Goal: Task Accomplishment & Management: Manage account settings

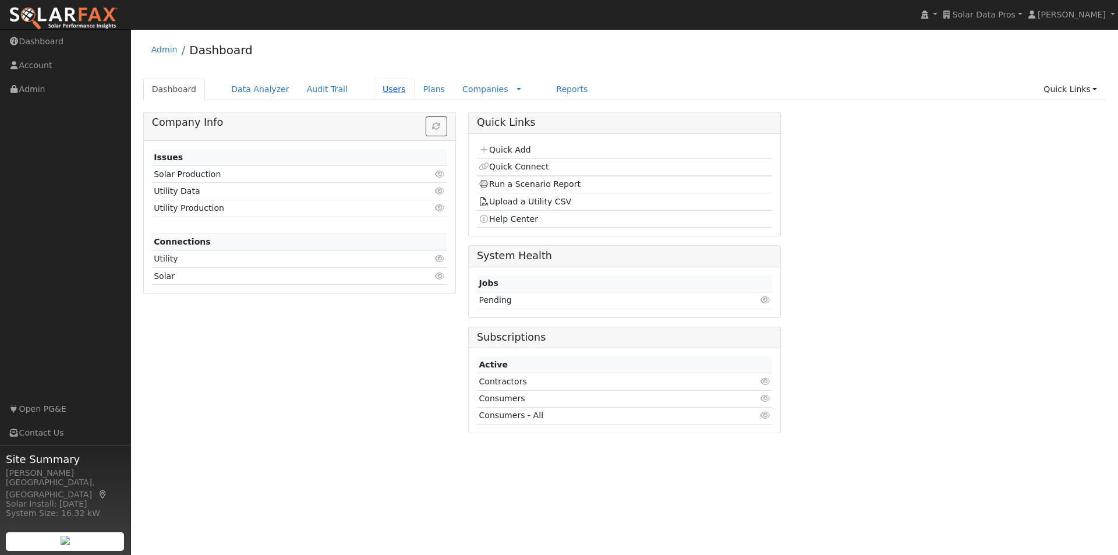
click at [376, 90] on link "Users" at bounding box center [394, 90] width 41 height 22
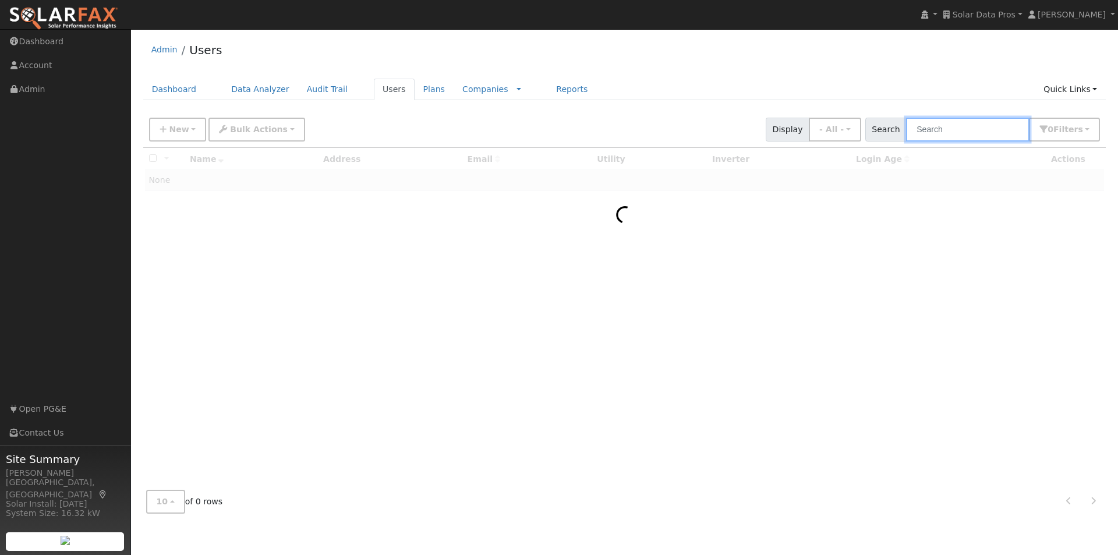
drag, startPoint x: 985, startPoint y: 124, endPoint x: 971, endPoint y: 114, distance: 17.1
click at [971, 114] on div "New Add User Quick Add Quick Connect Quick Convert Lead Bulk Actions Send Email…" at bounding box center [625, 128] width 956 height 28
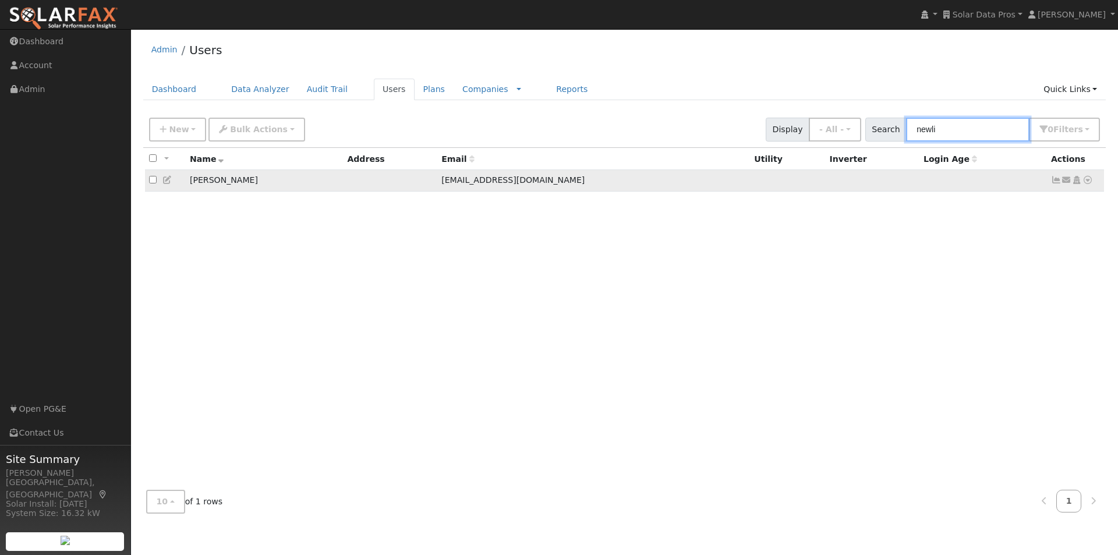
type input "newli"
click at [165, 182] on icon at bounding box center [167, 180] width 10 height 8
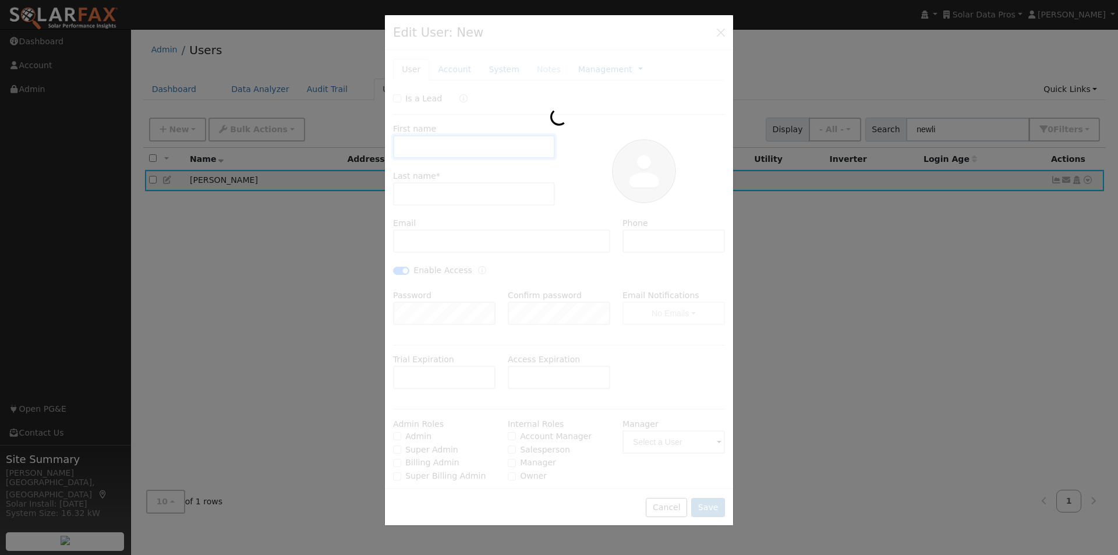
type input "[DATE]"
type input "Phil"
type input "[PERSON_NAME]"
type input "[EMAIL_ADDRESS][DOMAIN_NAME]"
type input "[PHONE_NUMBER]"
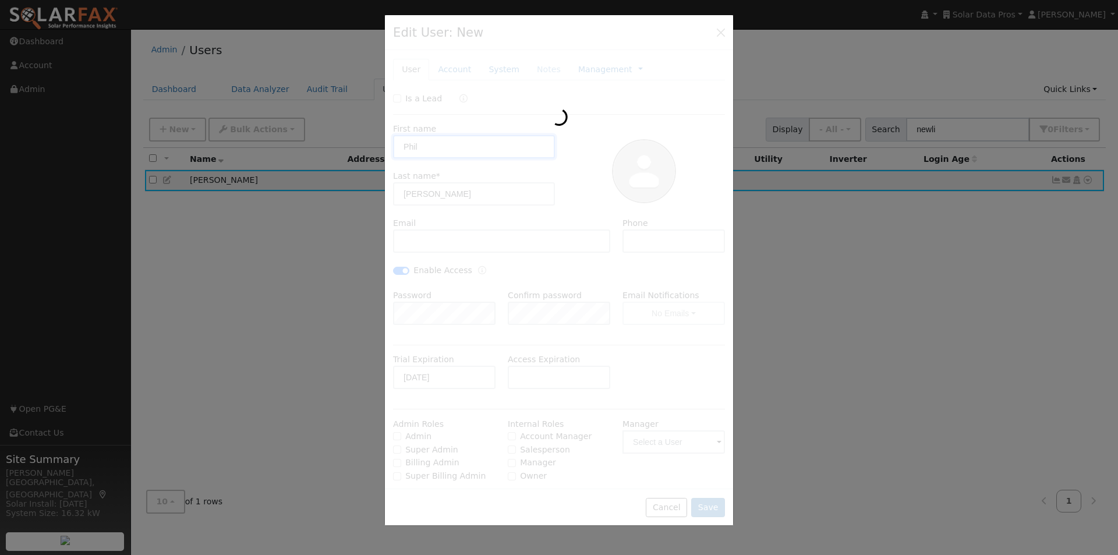
checkbox input "true"
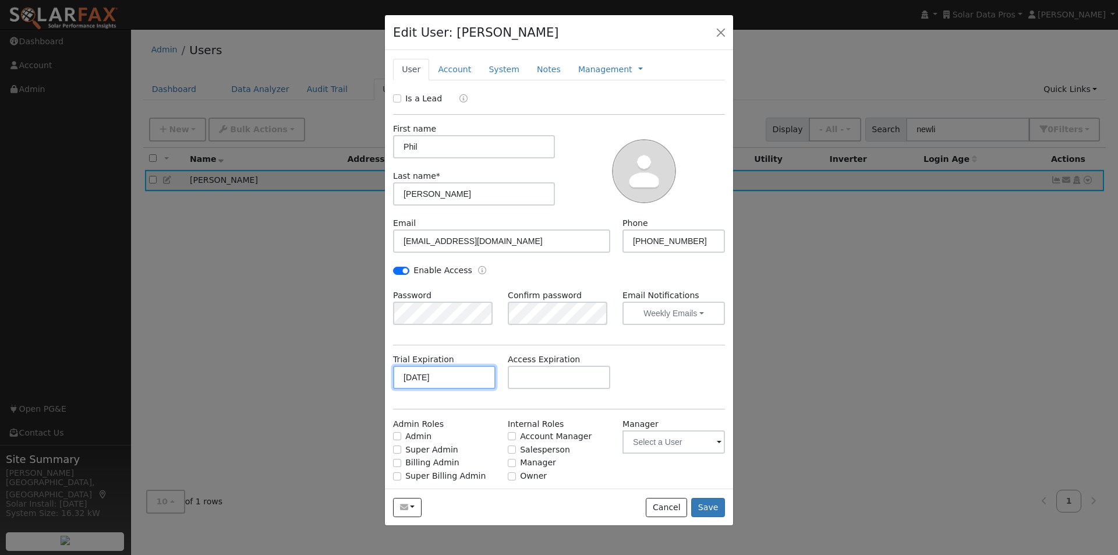
click at [454, 376] on input "[DATE]" at bounding box center [444, 377] width 102 height 23
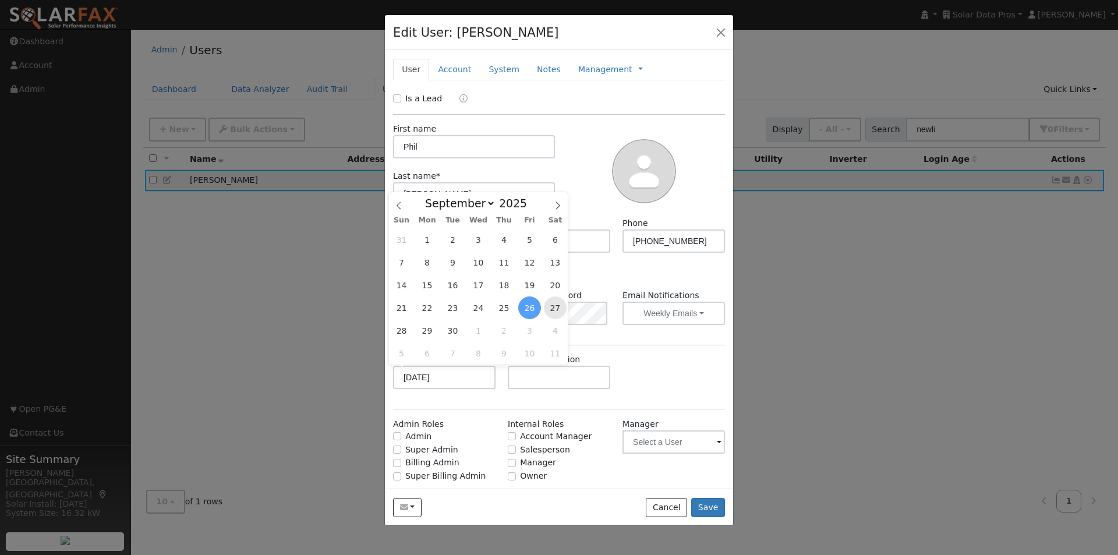
click at [554, 307] on span "27" at bounding box center [555, 307] width 23 height 23
type input "[DATE]"
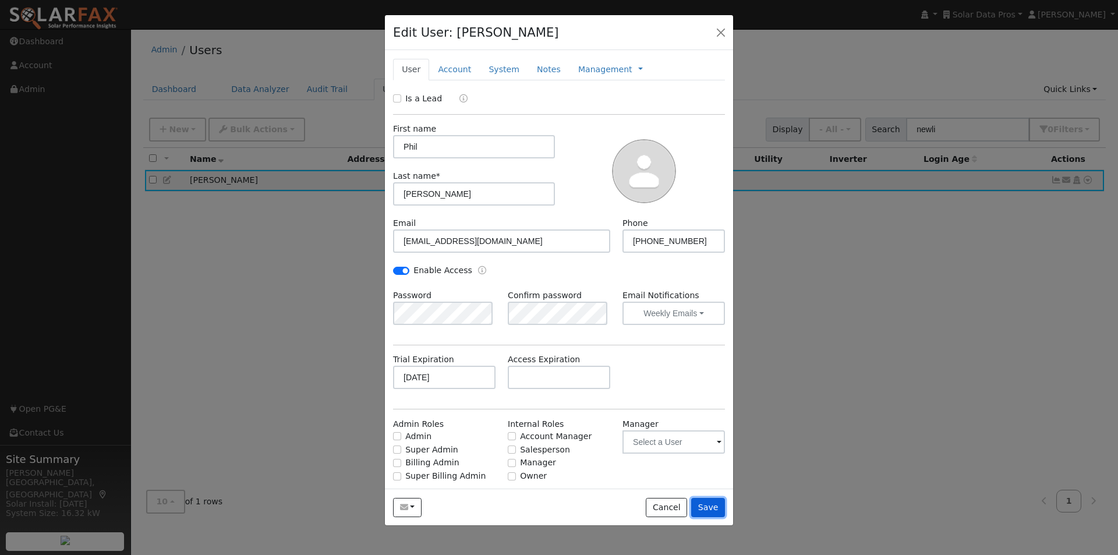
click at [706, 503] on button "Save" at bounding box center [708, 508] width 34 height 20
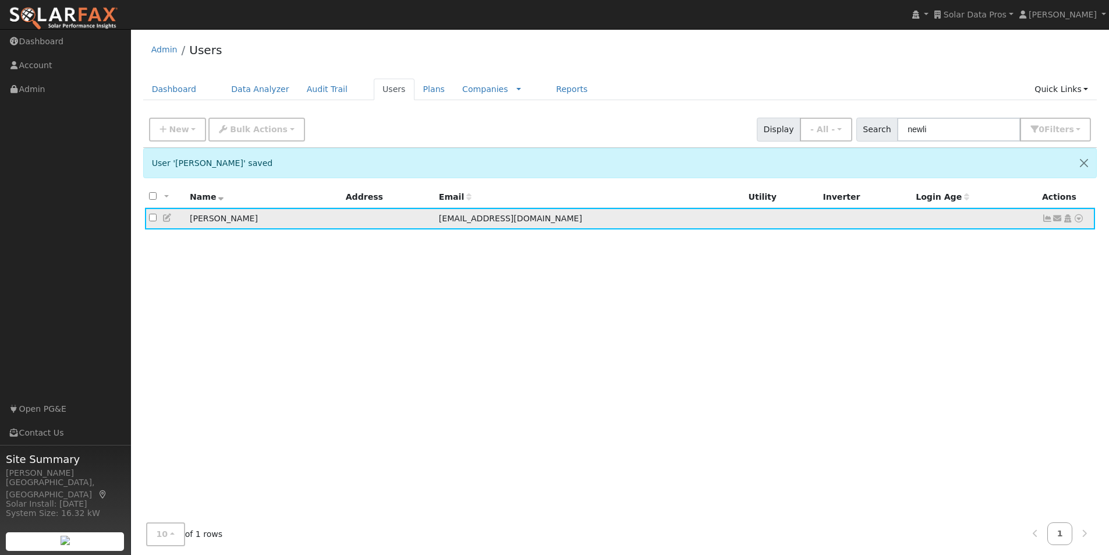
click at [1057, 220] on icon at bounding box center [1058, 218] width 10 height 8
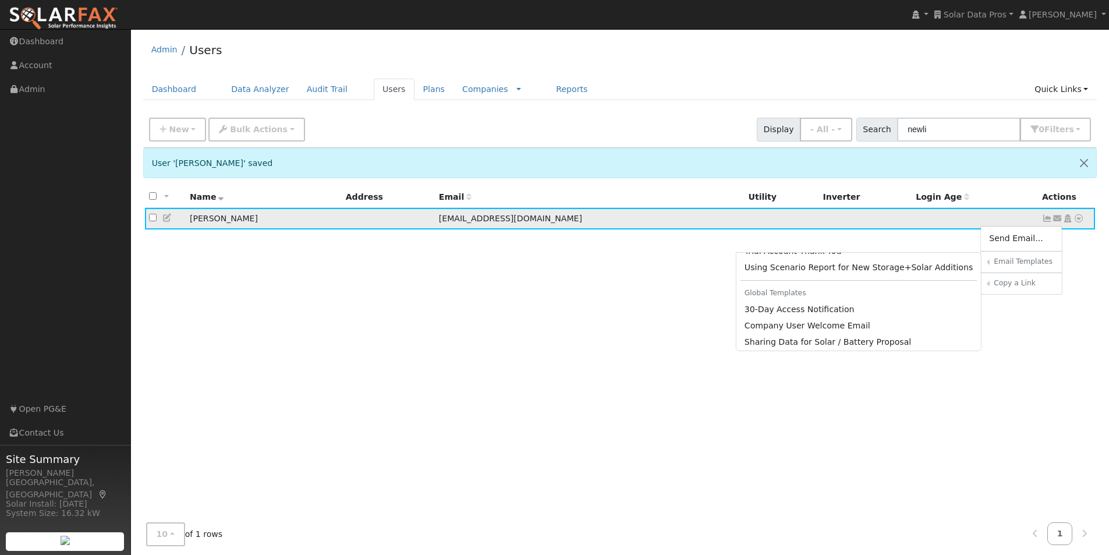
scroll to position [486, 0]
click at [816, 306] on link "30-Day Access Notification" at bounding box center [859, 305] width 245 height 16
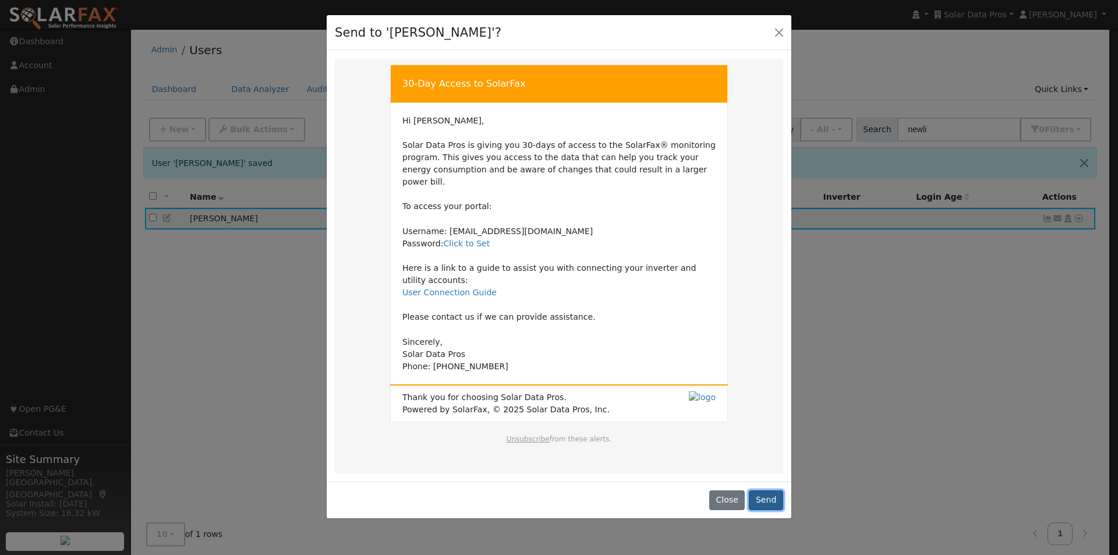
click at [766, 490] on button "Send" at bounding box center [766, 500] width 34 height 20
